Goal: Transaction & Acquisition: Purchase product/service

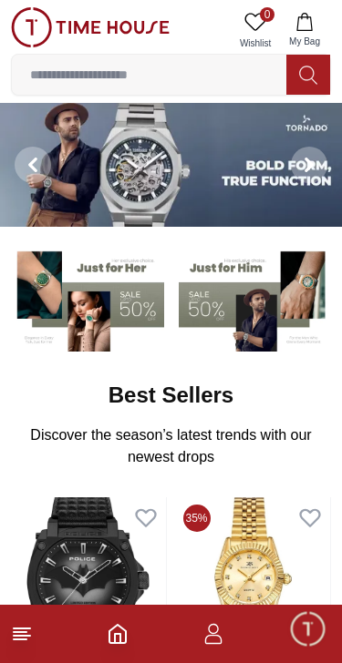
click at [113, 315] on img at bounding box center [87, 298] width 153 height 107
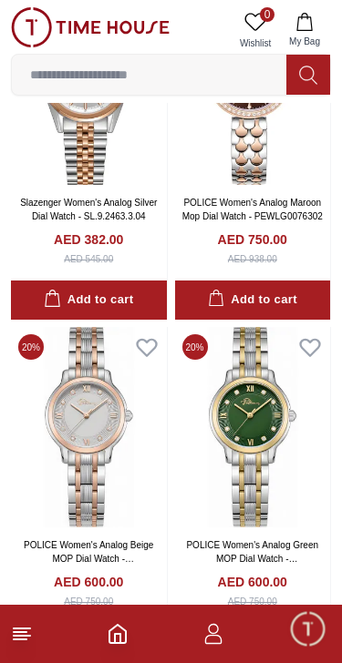
scroll to position [212, 0]
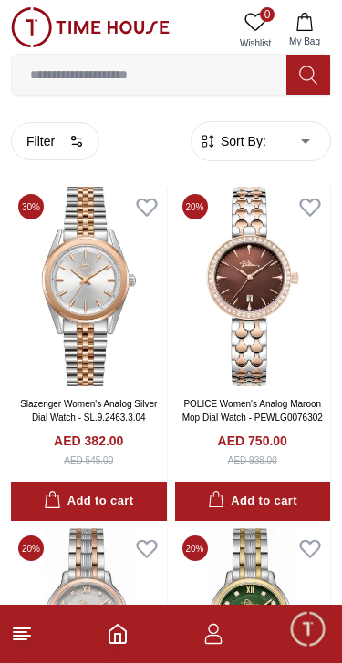
click at [234, 138] on span "Sort By:" at bounding box center [241, 141] width 49 height 18
click at [237, 148] on span "Sort By:" at bounding box center [241, 141] width 49 height 18
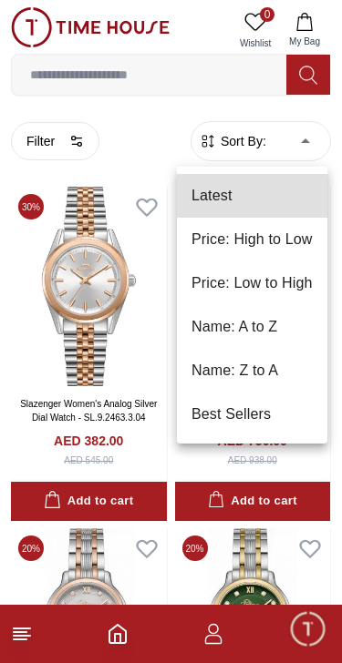
click at [287, 294] on li "Price: Low to High" at bounding box center [252, 283] width 150 height 44
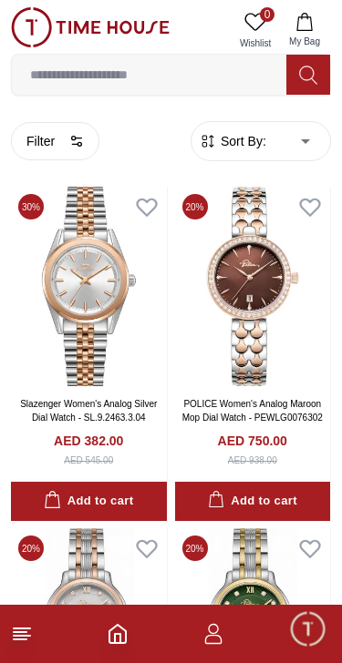
type input "*"
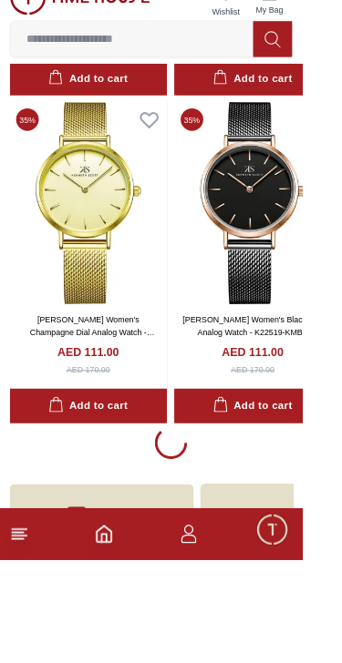
scroll to position [7070, 0]
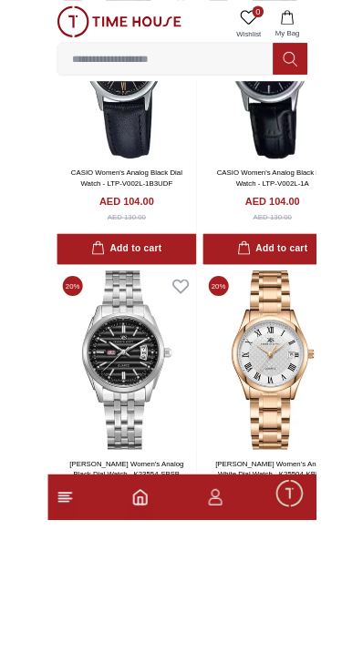
scroll to position [5077, 0]
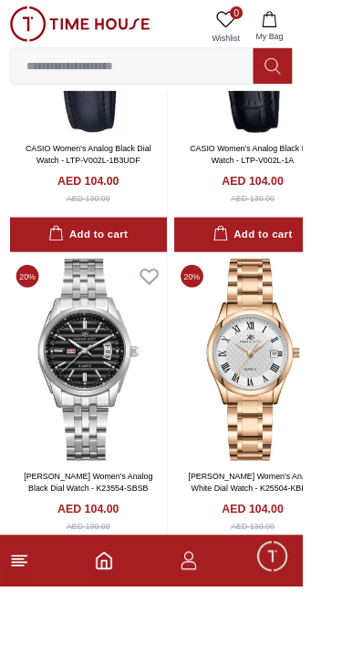
click at [90, 370] on img at bounding box center [100, 406] width 178 height 229
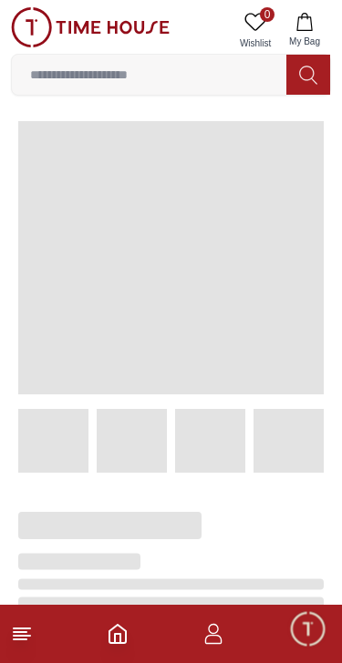
click at [55, 321] on span at bounding box center [170, 257] width 305 height 273
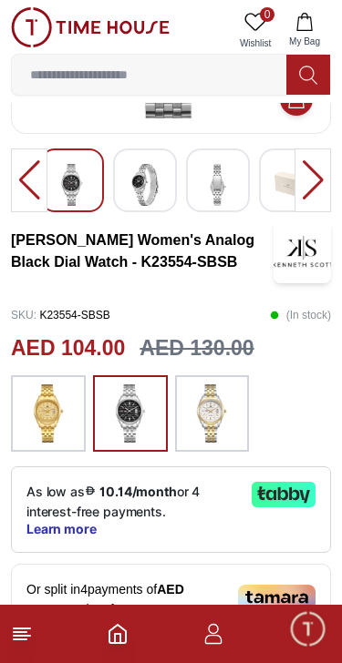
scroll to position [250, 0]
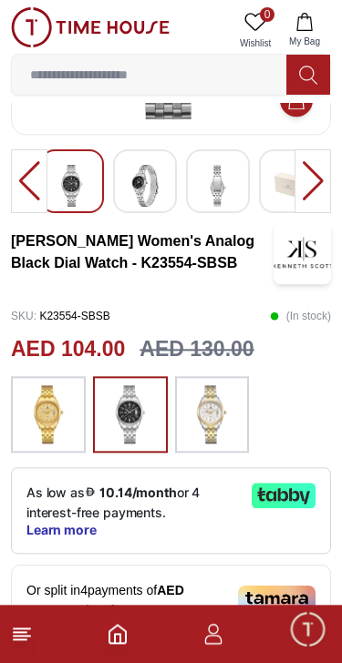
click at [197, 416] on img at bounding box center [212, 414] width 46 height 58
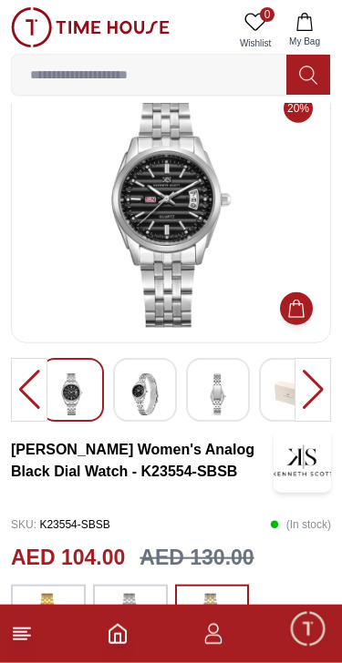
scroll to position [14, 0]
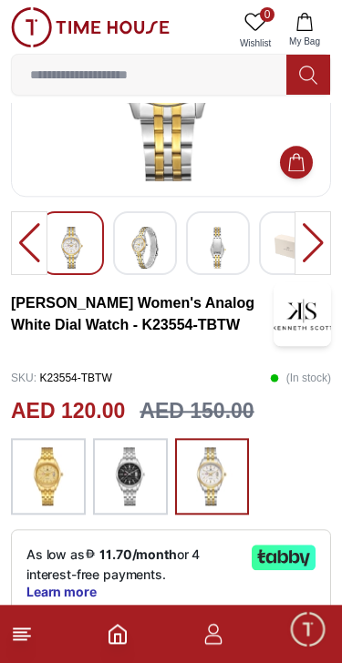
click at [116, 473] on img at bounding box center [130, 476] width 46 height 58
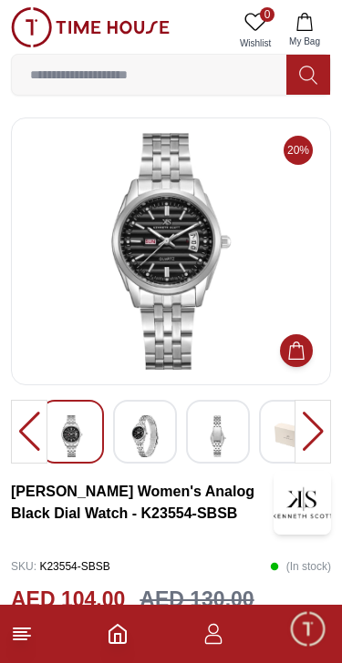
click at [138, 429] on img at bounding box center [144, 436] width 33 height 42
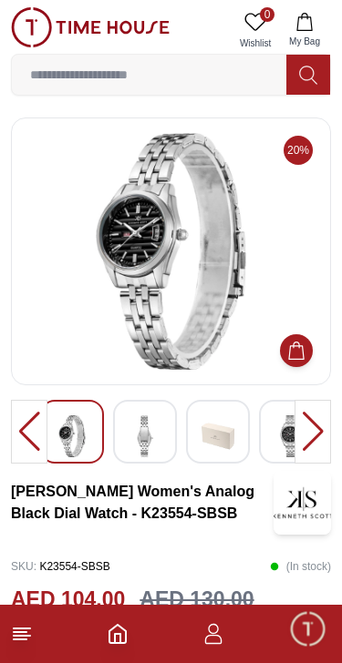
click at [217, 428] on img at bounding box center [217, 436] width 33 height 42
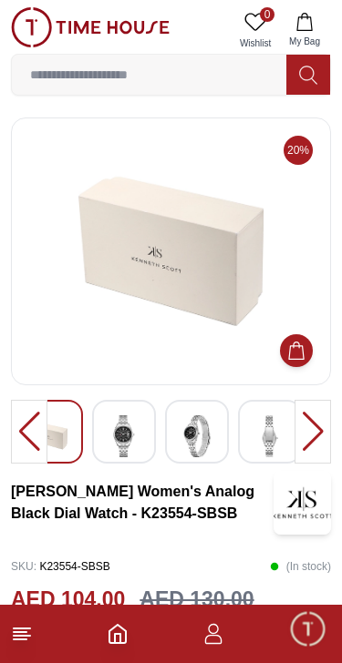
click at [270, 438] on img at bounding box center [269, 436] width 33 height 42
